Goal: Information Seeking & Learning: Learn about a topic

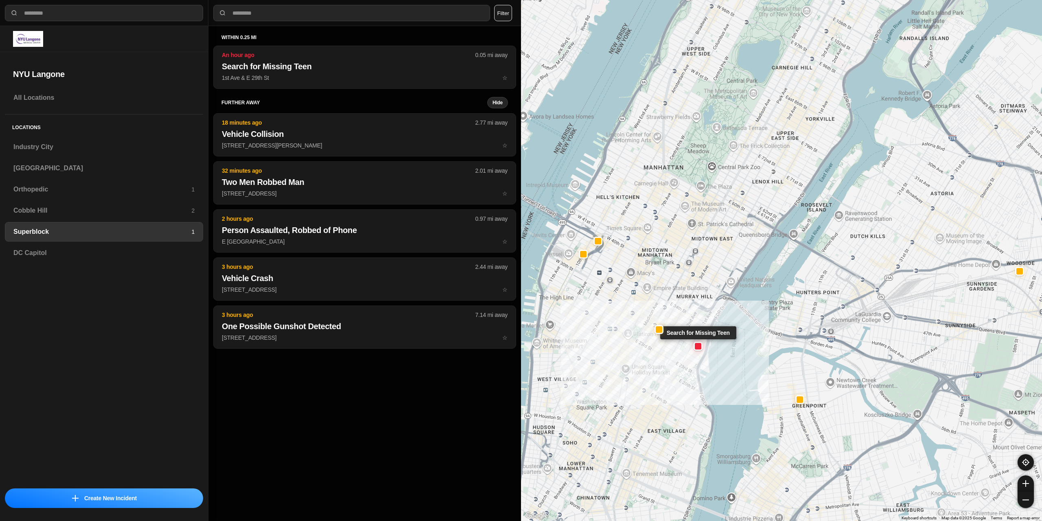
select select "*"
click at [53, 204] on div "Cobble Hill 2" at bounding box center [104, 211] width 198 height 20
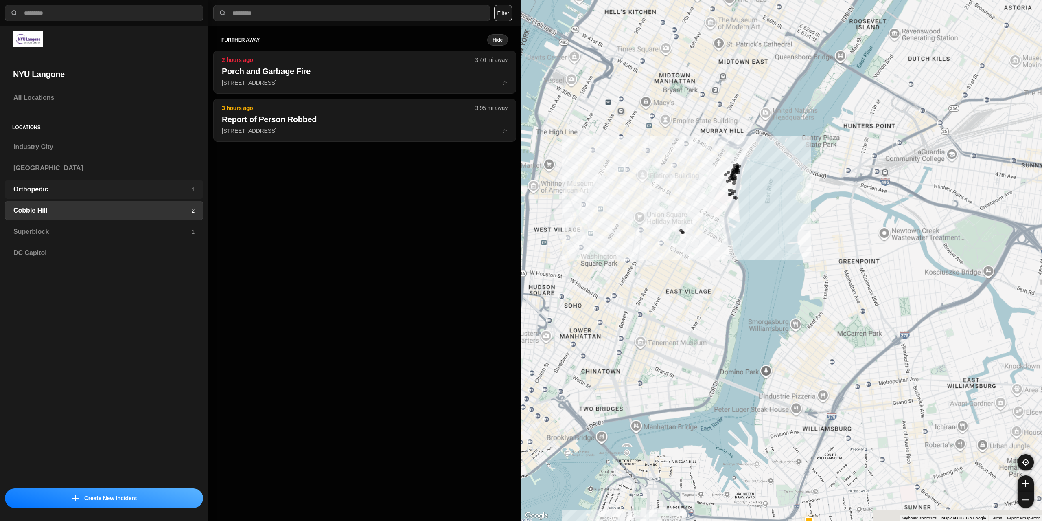
click at [64, 185] on h3 "Orthopedic" at bounding box center [102, 189] width 178 height 10
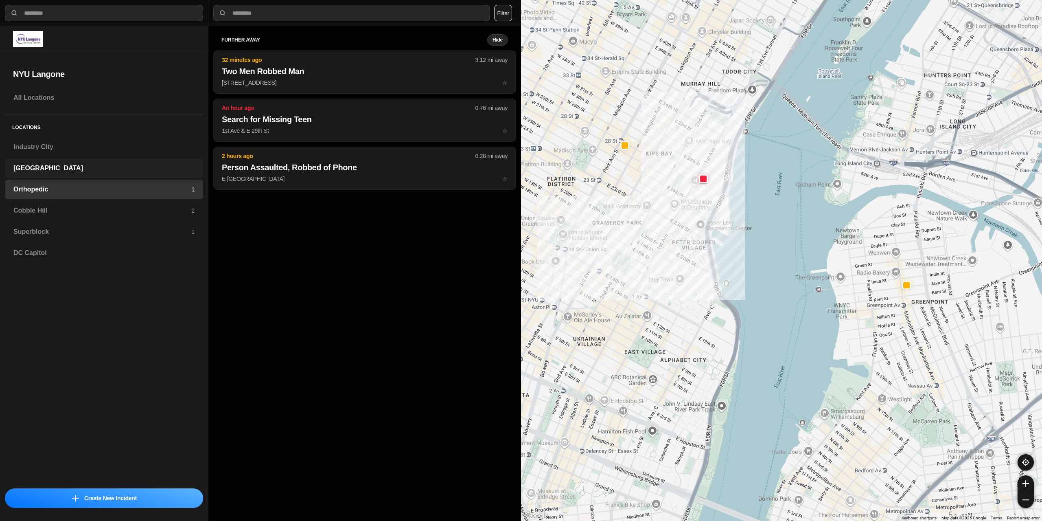
click at [68, 162] on div "[GEOGRAPHIC_DATA]" at bounding box center [104, 168] width 198 height 20
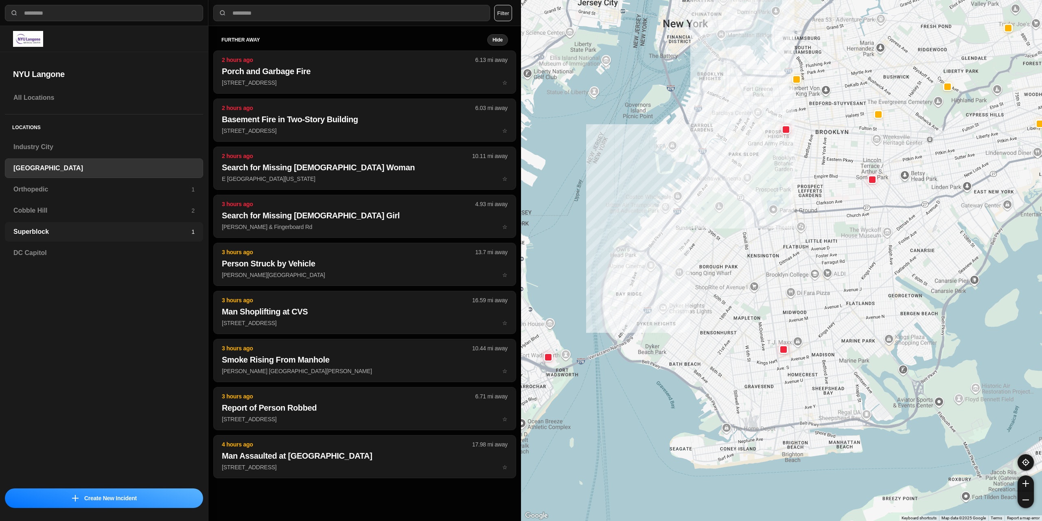
click at [40, 232] on h3 "Superblock" at bounding box center [102, 232] width 178 height 10
